Goal: Use online tool/utility: Use online tool/utility

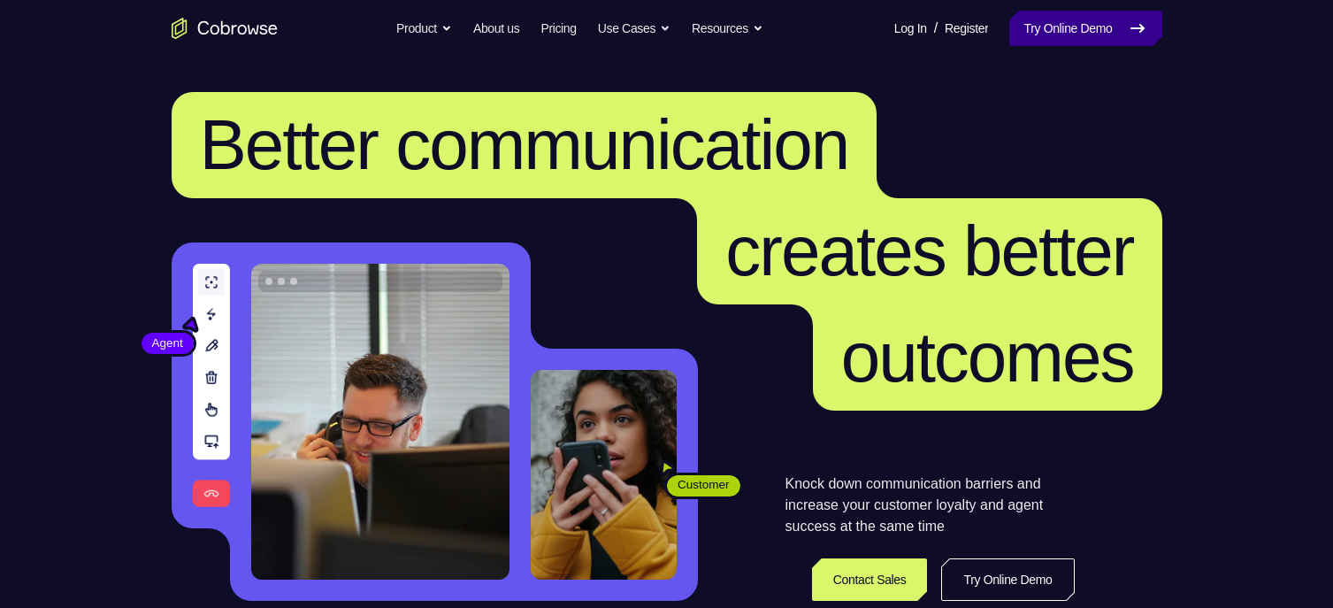
click at [1077, 34] on link "Try Online Demo" at bounding box center [1085, 28] width 152 height 35
click at [1079, 30] on link "Try Online Demo" at bounding box center [1085, 28] width 152 height 35
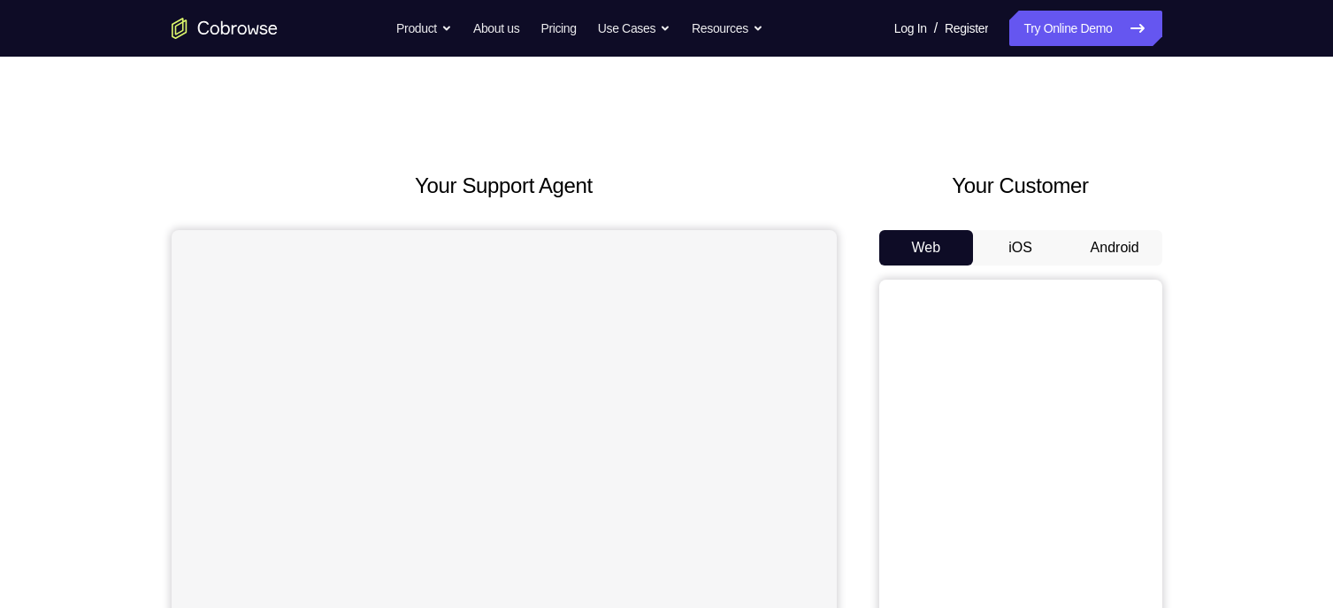
click at [1109, 245] on button "Android" at bounding box center [1114, 247] width 95 height 35
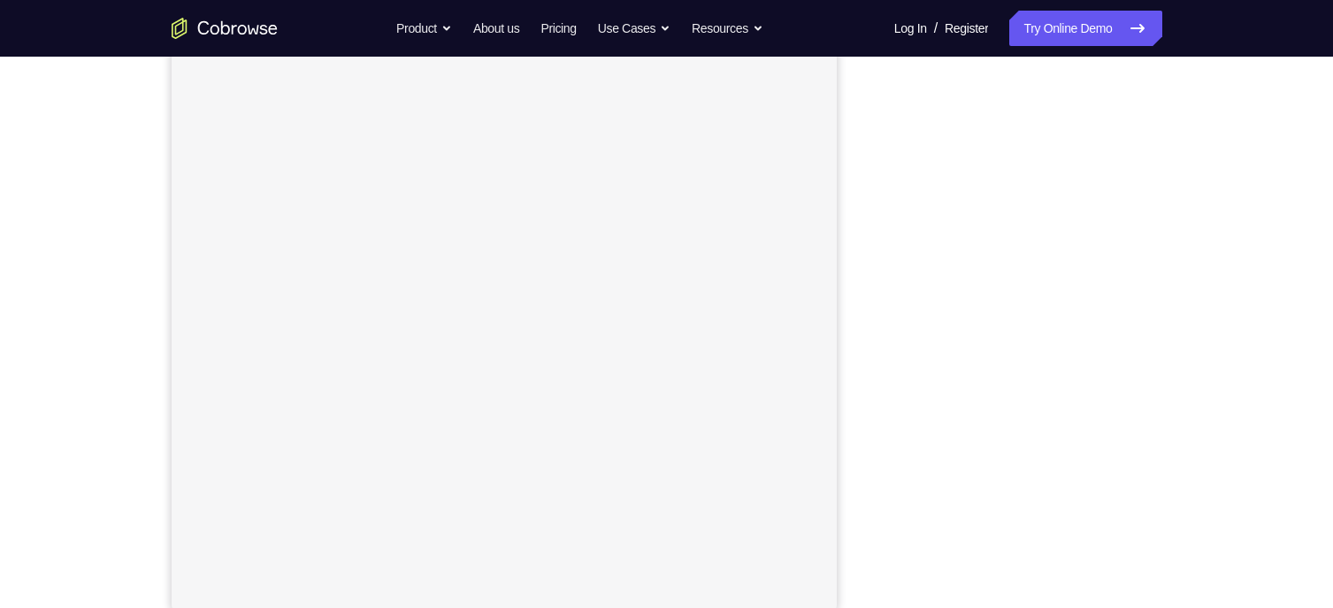
scroll to position [216, 0]
click at [1065, 34] on link "Try Online Demo" at bounding box center [1085, 28] width 152 height 35
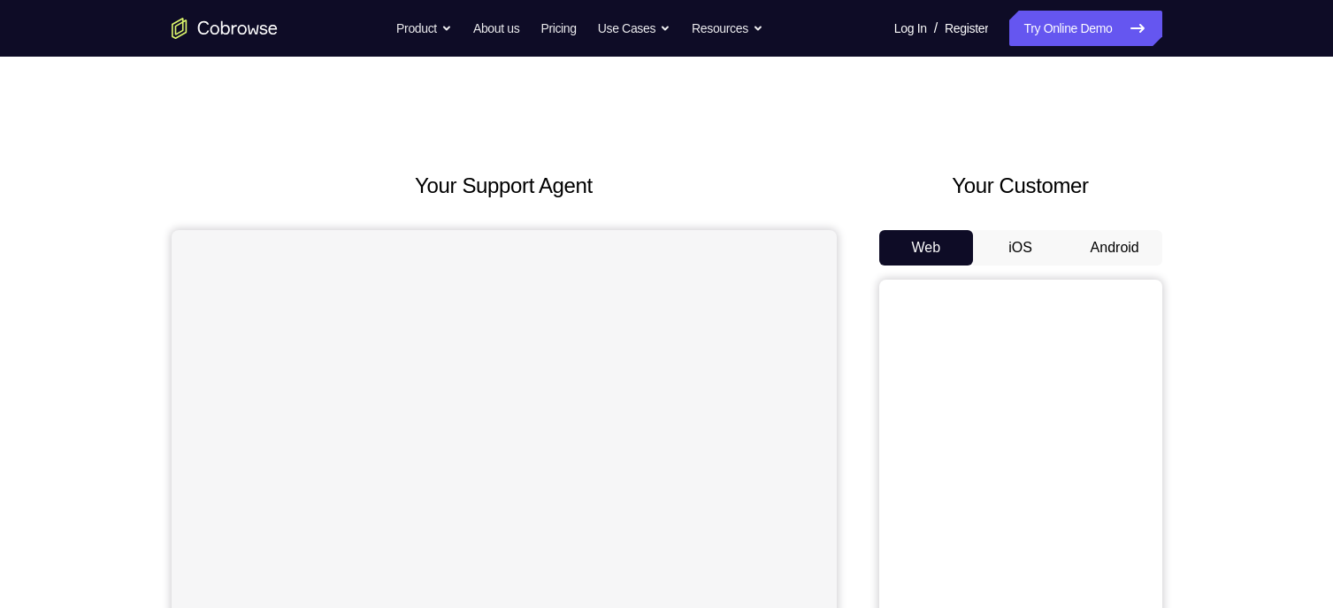
click at [1130, 249] on button "Android" at bounding box center [1114, 247] width 95 height 35
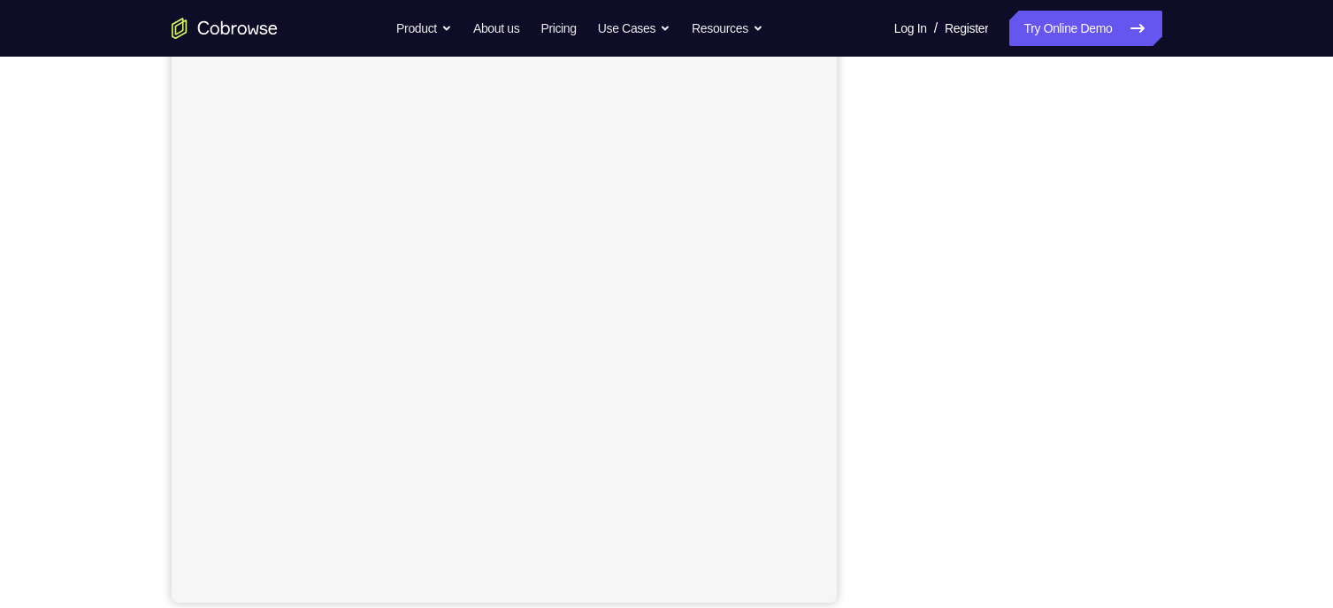
scroll to position [229, 0]
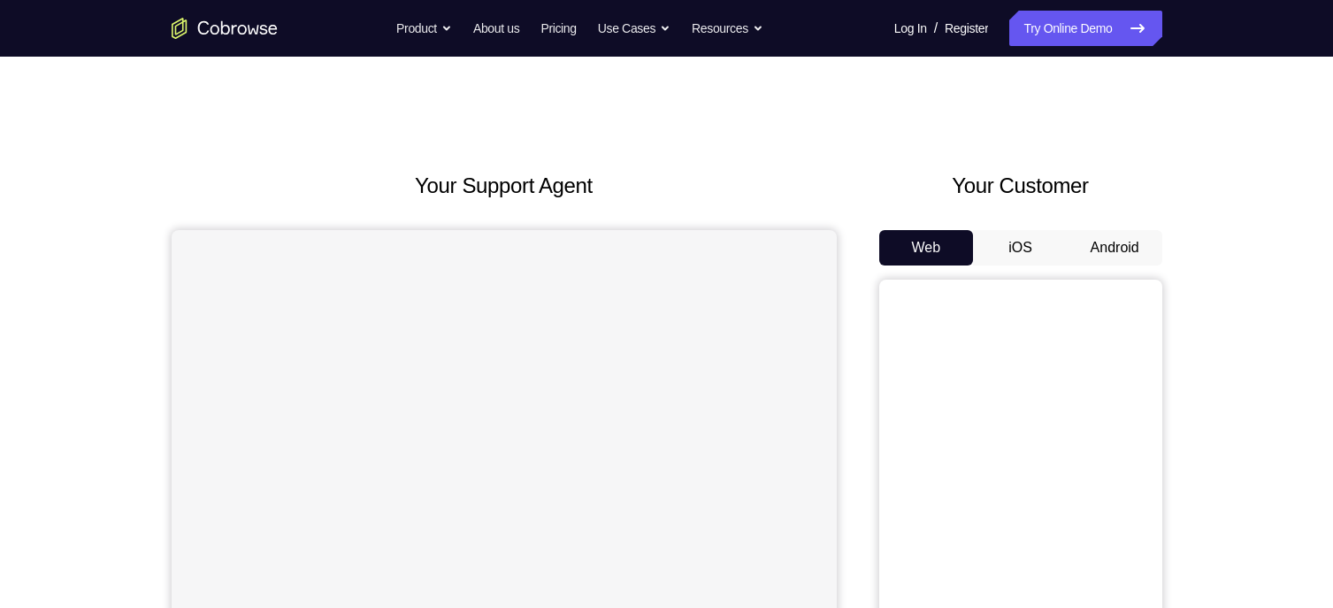
click at [1145, 247] on button "Android" at bounding box center [1114, 247] width 95 height 35
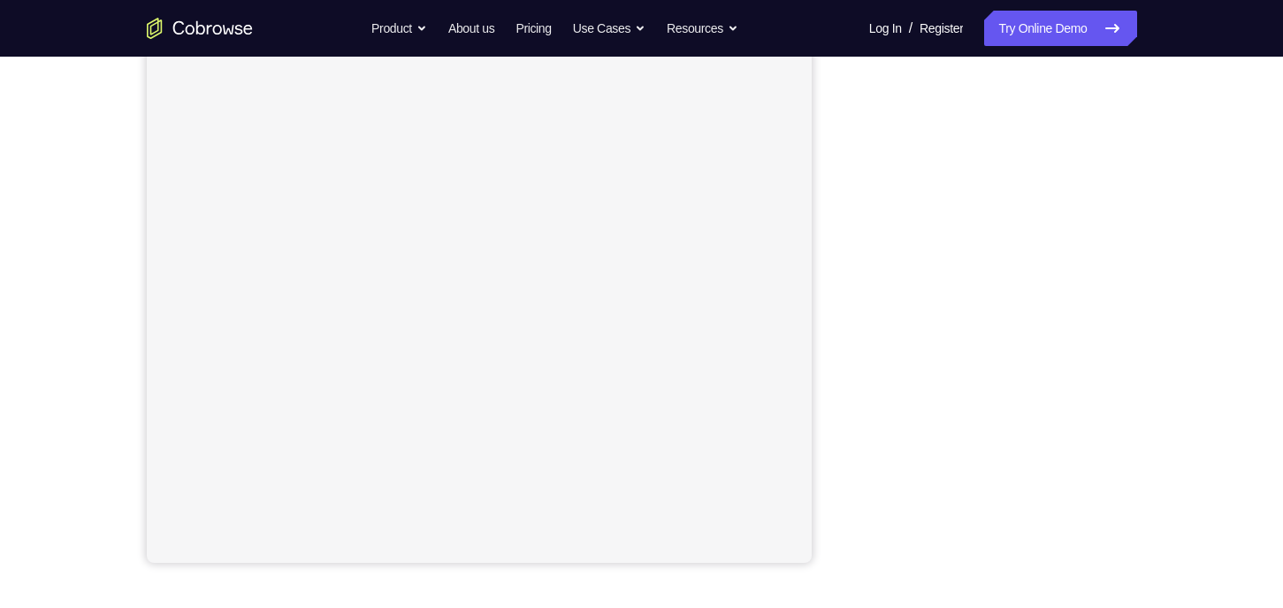
scroll to position [256, 0]
